Goal: Task Accomplishment & Management: Use online tool/utility

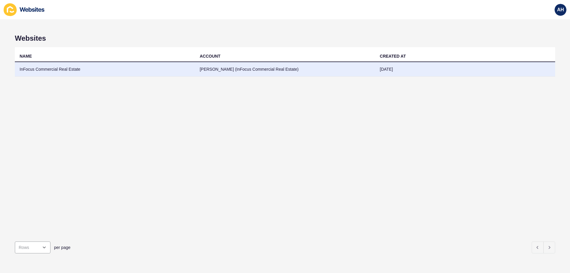
click at [117, 72] on td "InFocus Commercial Real Estate" at bounding box center [105, 69] width 180 height 15
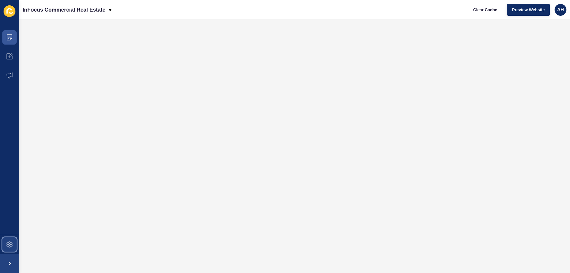
click at [13, 237] on span at bounding box center [9, 244] width 19 height 19
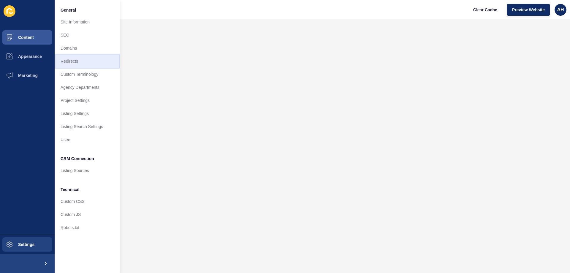
click at [78, 63] on link "Redirects" at bounding box center [87, 61] width 65 height 13
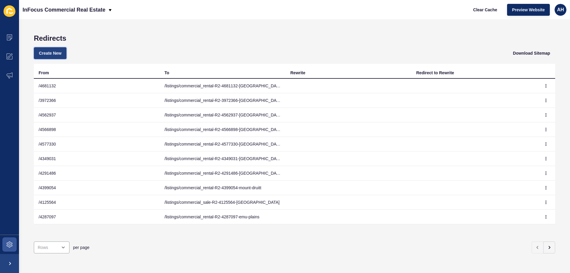
click at [58, 53] on span "Create New" at bounding box center [50, 53] width 23 height 6
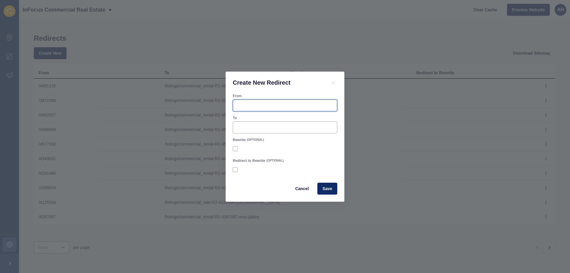
click at [241, 104] on input "From" at bounding box center [284, 105] width 97 height 6
paste input "4695242"
type input "/4695242"
click at [250, 133] on div at bounding box center [285, 127] width 104 height 12
paste input "/listings/commercial_rental-R2-4695242-[GEOGRAPHIC_DATA]"
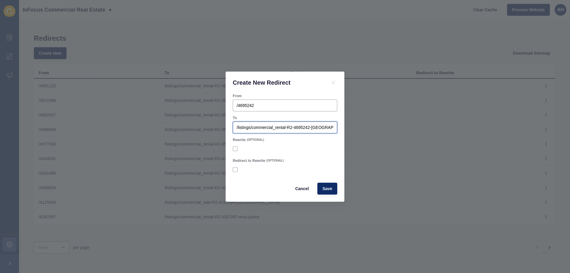
scroll to position [0, 0]
type input "/listings/commercial_rental-R2-4695242-[GEOGRAPHIC_DATA]"
click at [272, 114] on form "From /4695242 To /listings/commercial_rental-R2-4695242-penrith Rewrite (OPTION…" at bounding box center [285, 143] width 104 height 101
click at [331, 186] on span "Save" at bounding box center [327, 188] width 10 height 6
